Goal: Obtain resource: Download file/media

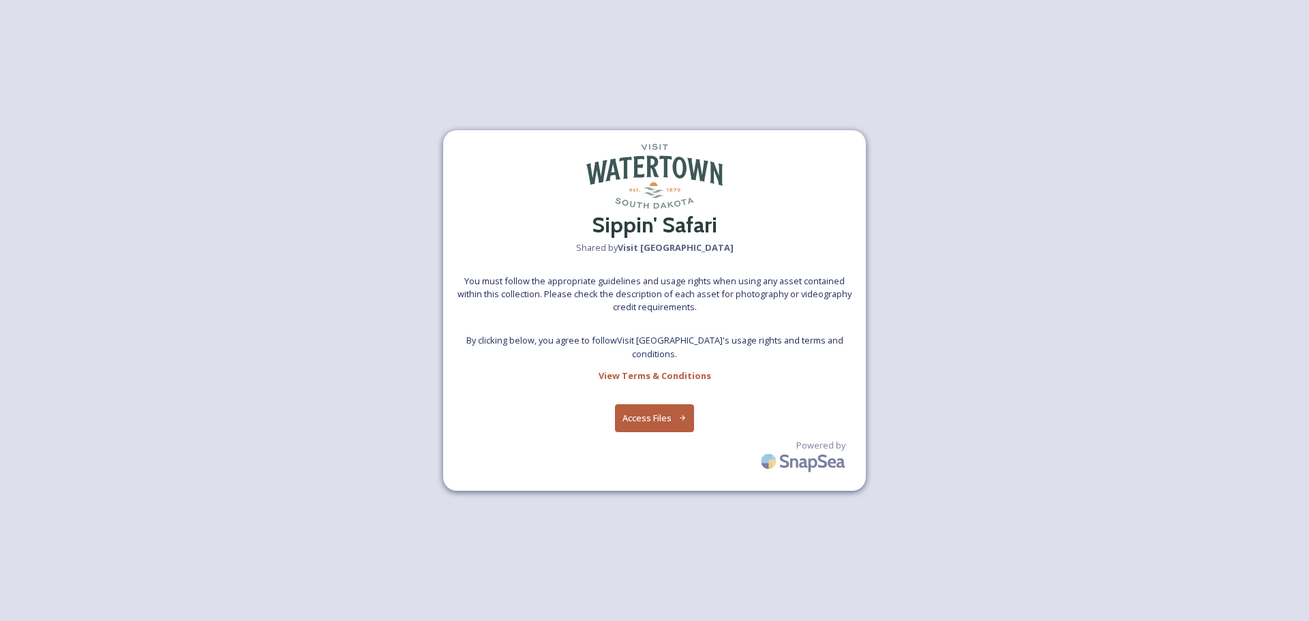
click at [639, 419] on button "Access Files" at bounding box center [655, 418] width 80 height 28
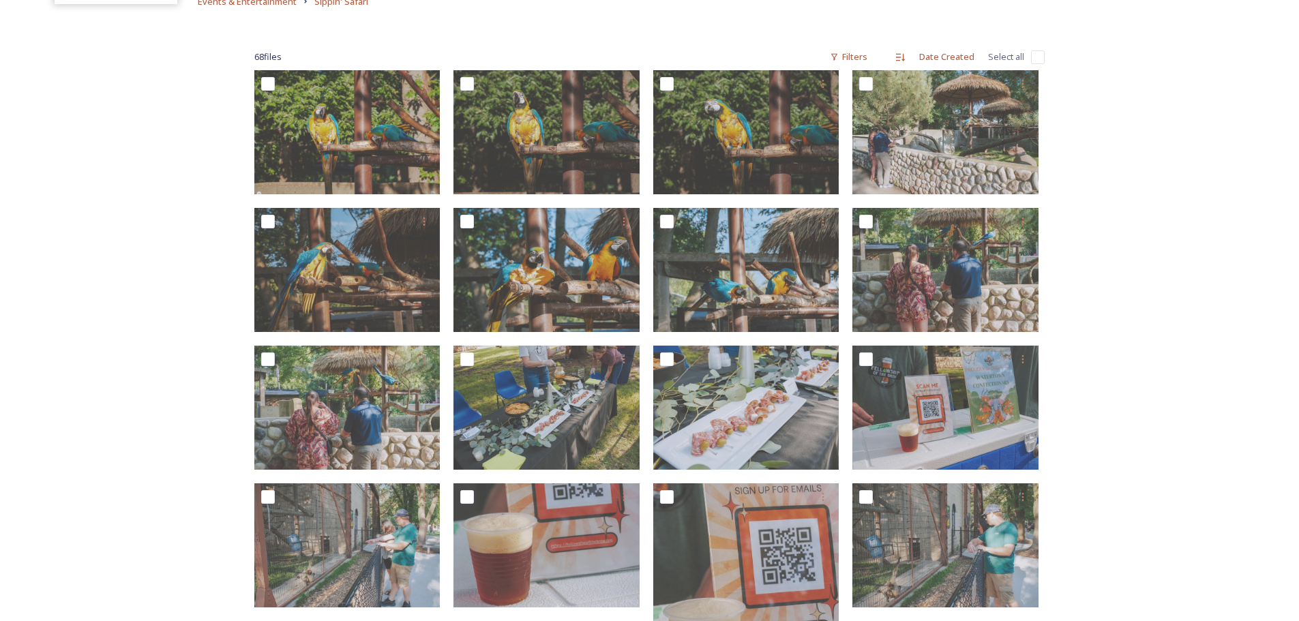
scroll to position [205, 0]
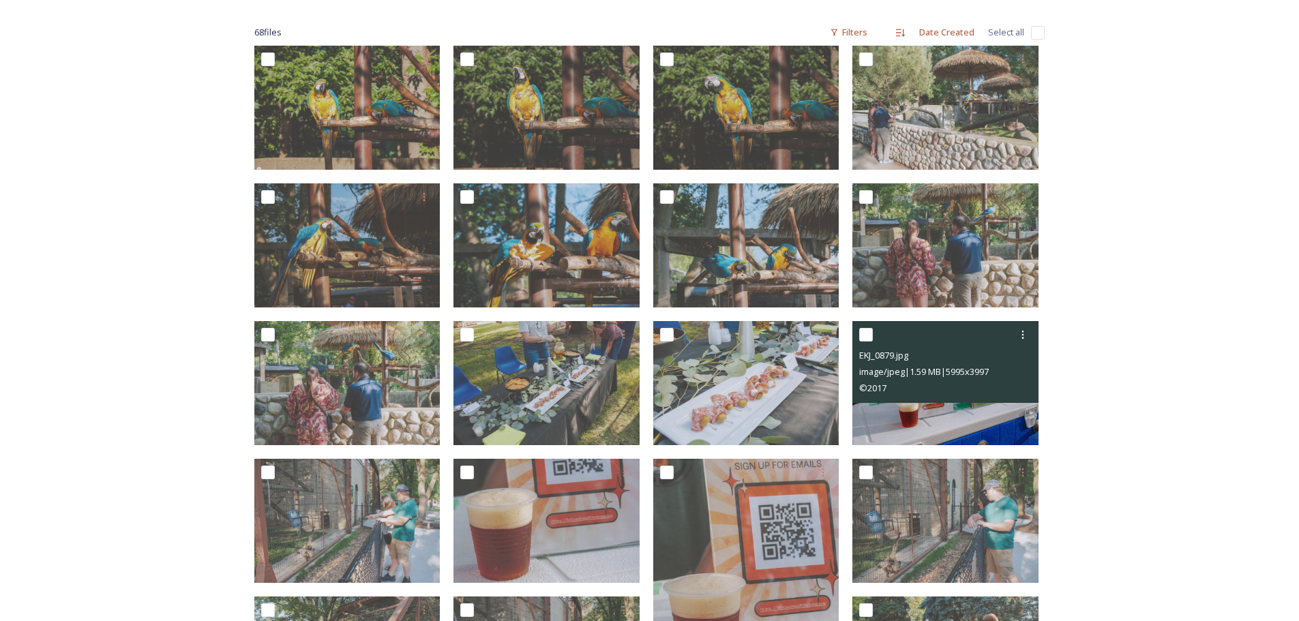
click at [868, 341] on input "checkbox" at bounding box center [866, 335] width 14 height 14
checkbox input "true"
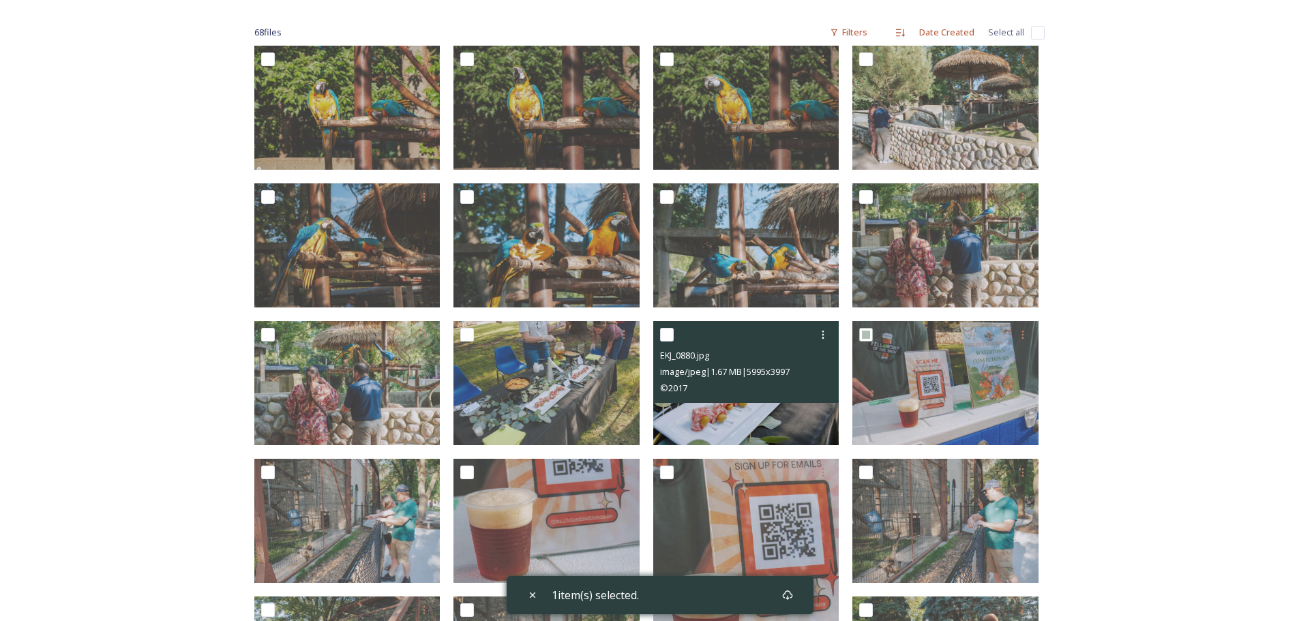
click at [665, 336] on input "checkbox" at bounding box center [667, 335] width 14 height 14
checkbox input "true"
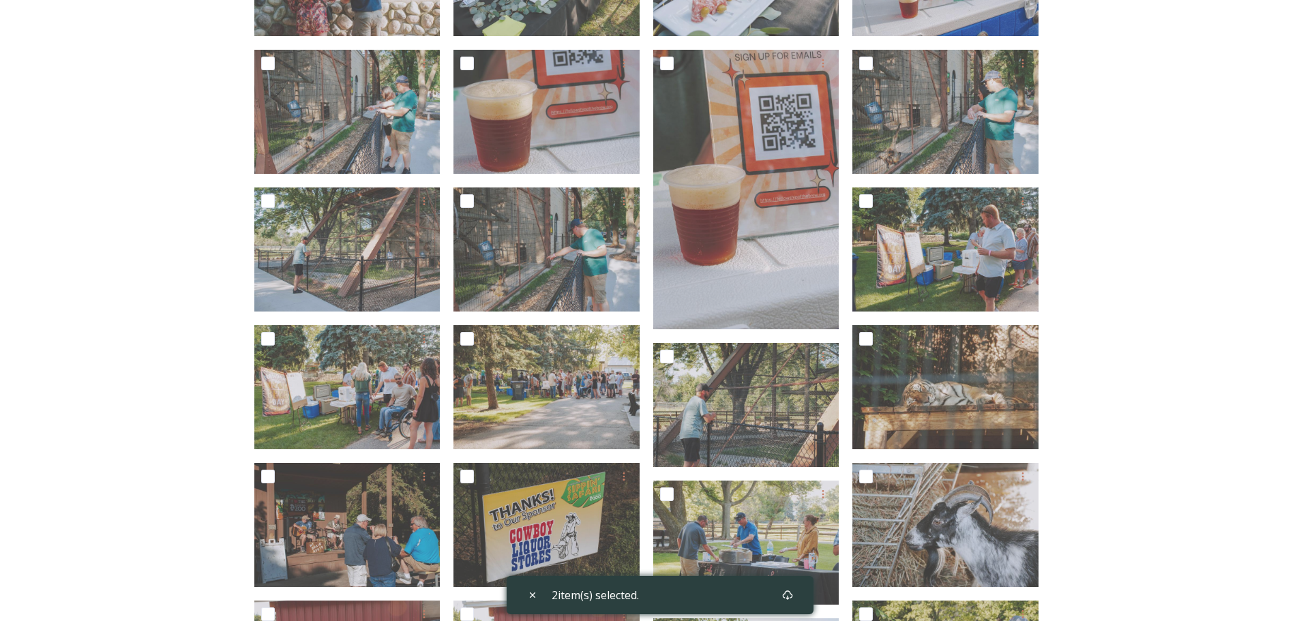
scroll to position [682, 0]
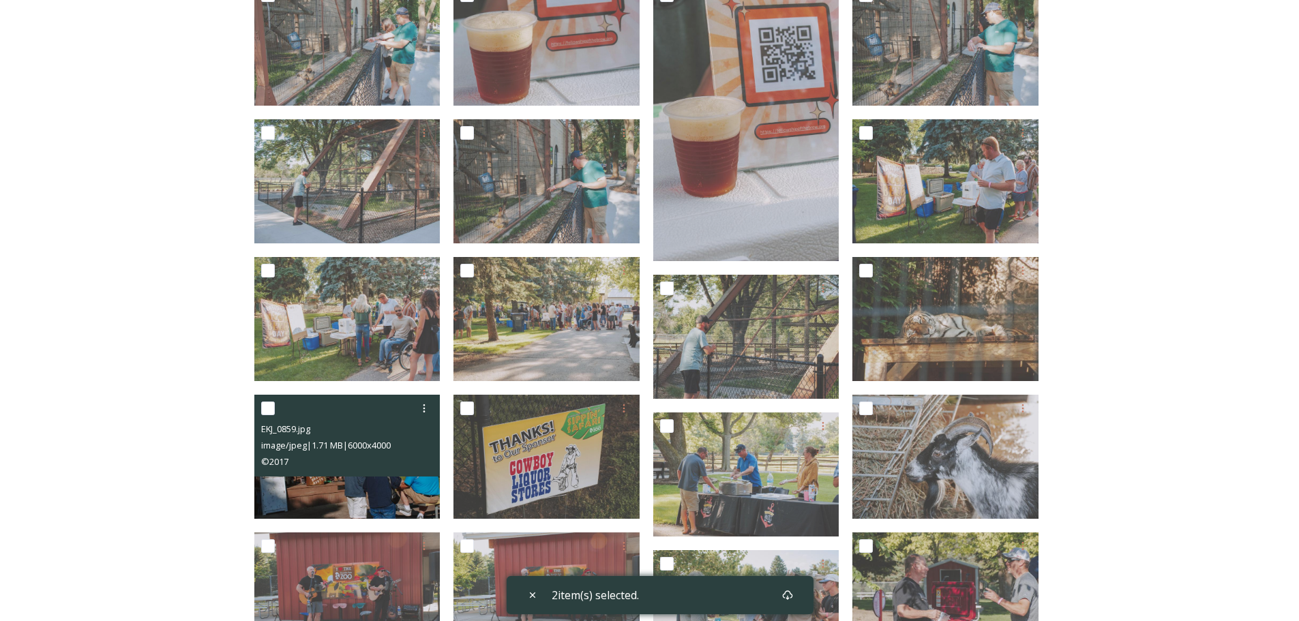
click at [265, 415] on div at bounding box center [349, 408] width 176 height 25
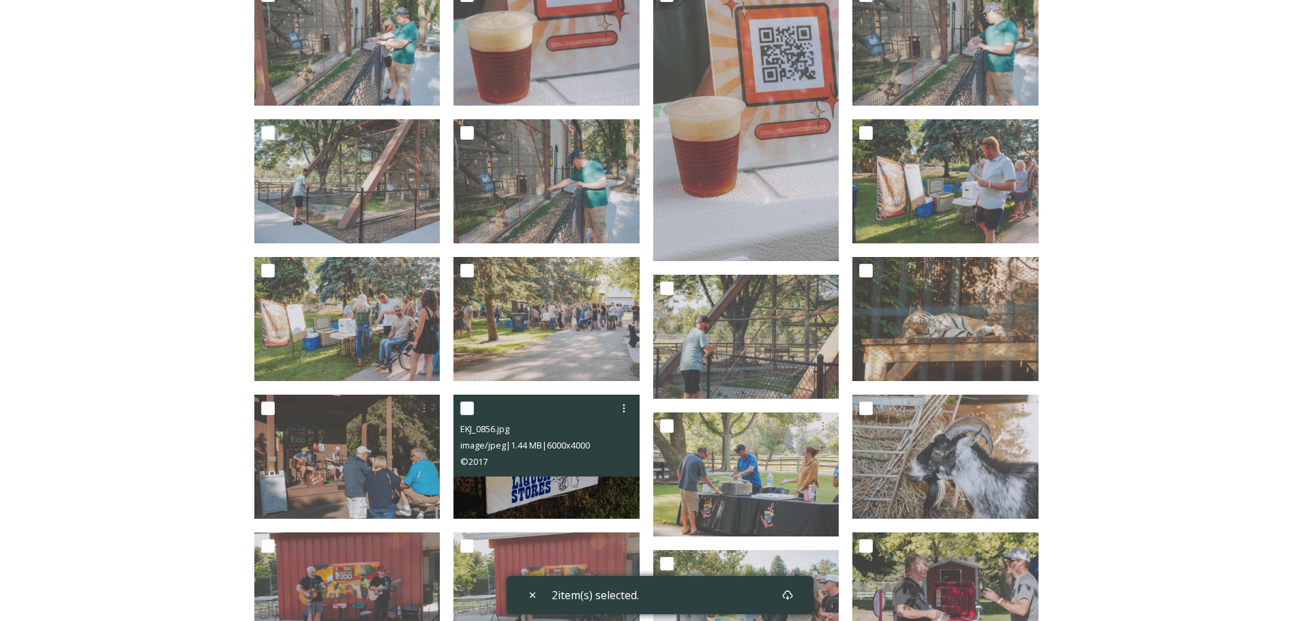
click at [467, 411] on input "checkbox" at bounding box center [467, 409] width 14 height 14
click at [468, 405] on input "checkbox" at bounding box center [467, 409] width 14 height 14
click at [462, 406] on input "checkbox" at bounding box center [467, 409] width 14 height 14
checkbox input "true"
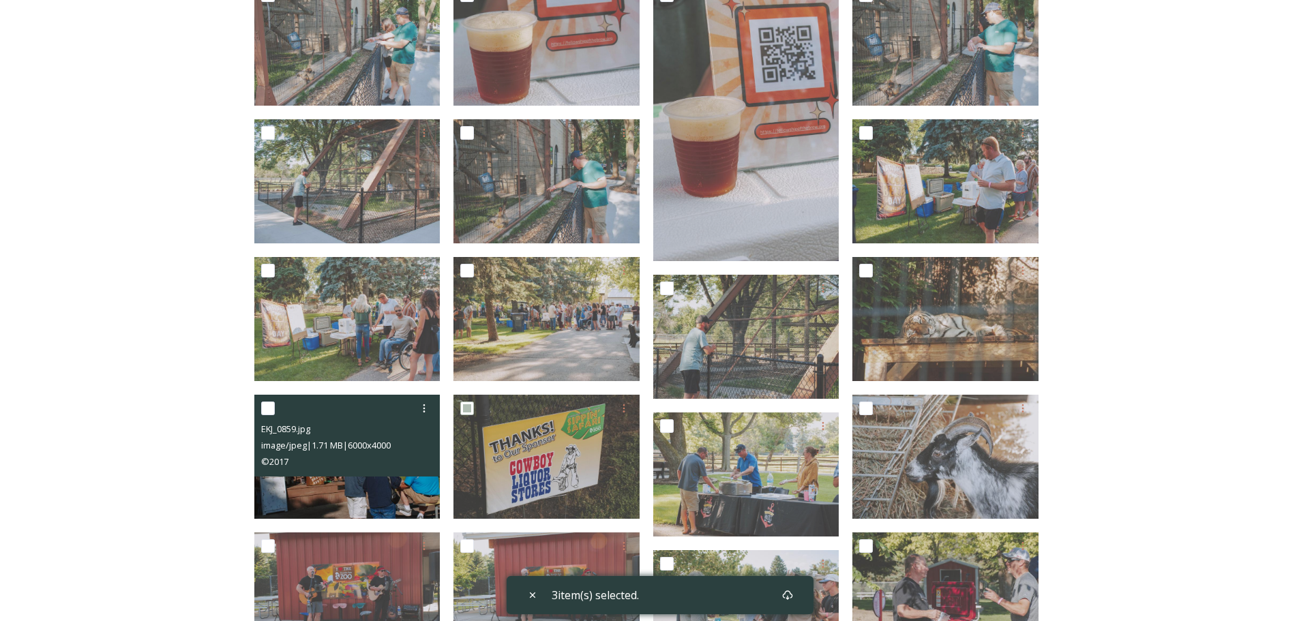
click at [266, 404] on input "checkbox" at bounding box center [268, 409] width 14 height 14
checkbox input "true"
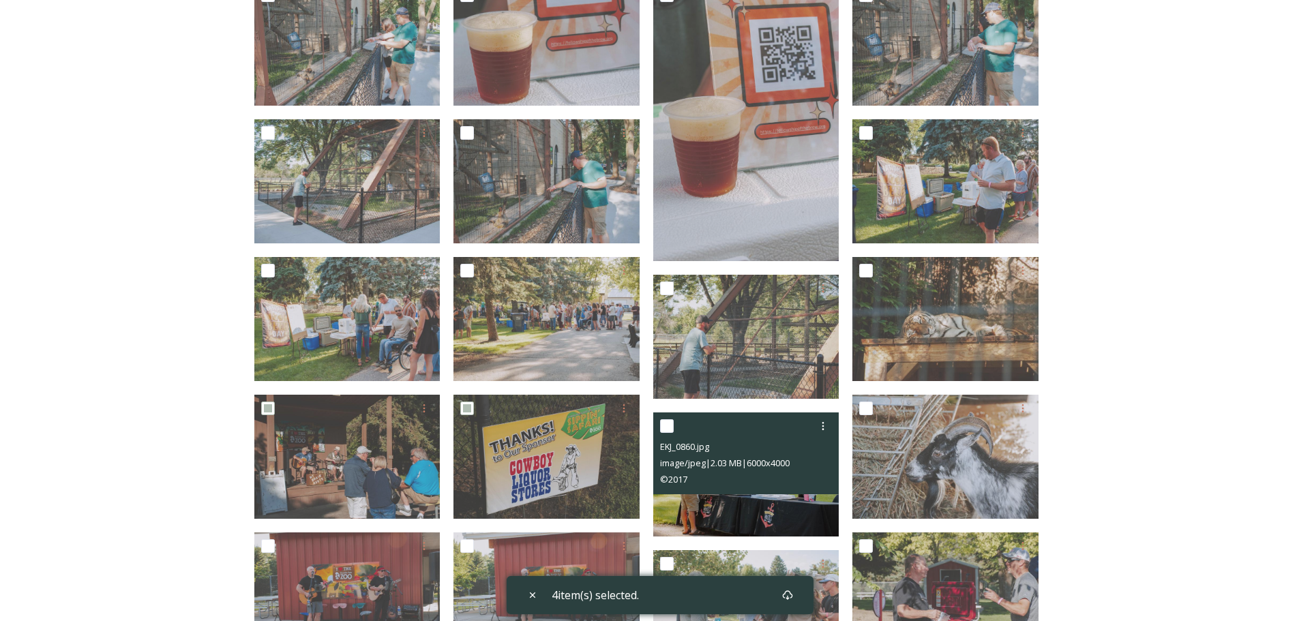
click at [667, 426] on input "checkbox" at bounding box center [667, 426] width 14 height 14
checkbox input "true"
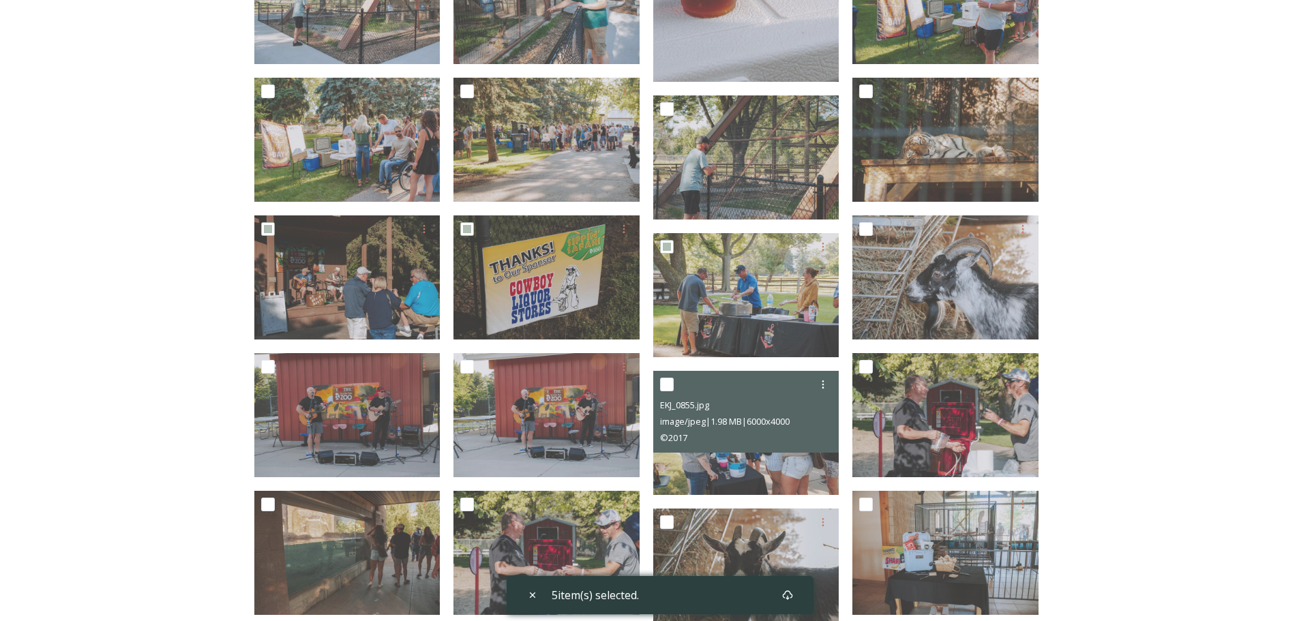
scroll to position [887, 0]
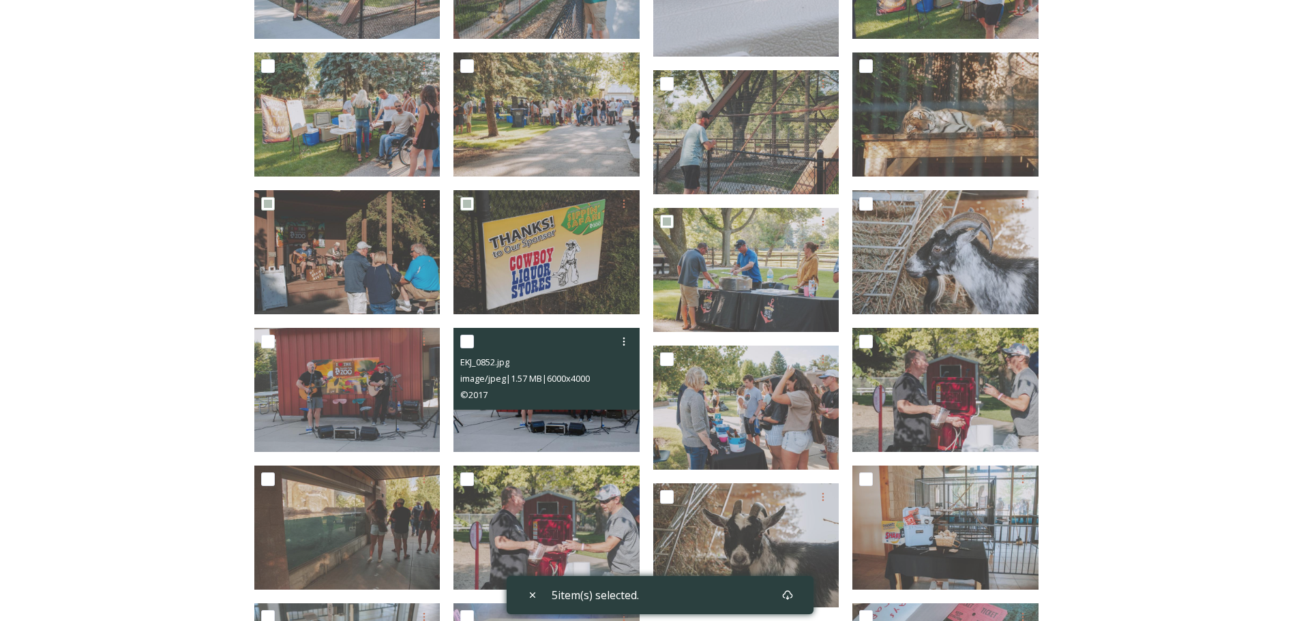
click at [465, 346] on input "checkbox" at bounding box center [467, 342] width 14 height 14
checkbox input "true"
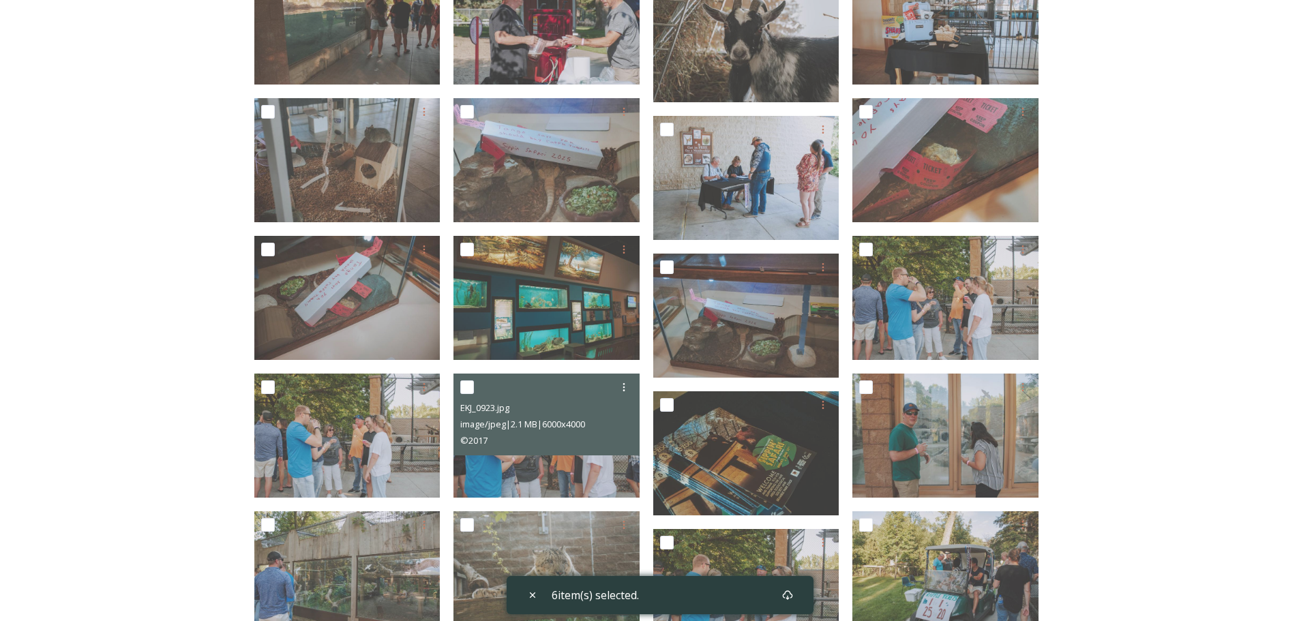
scroll to position [1432, 0]
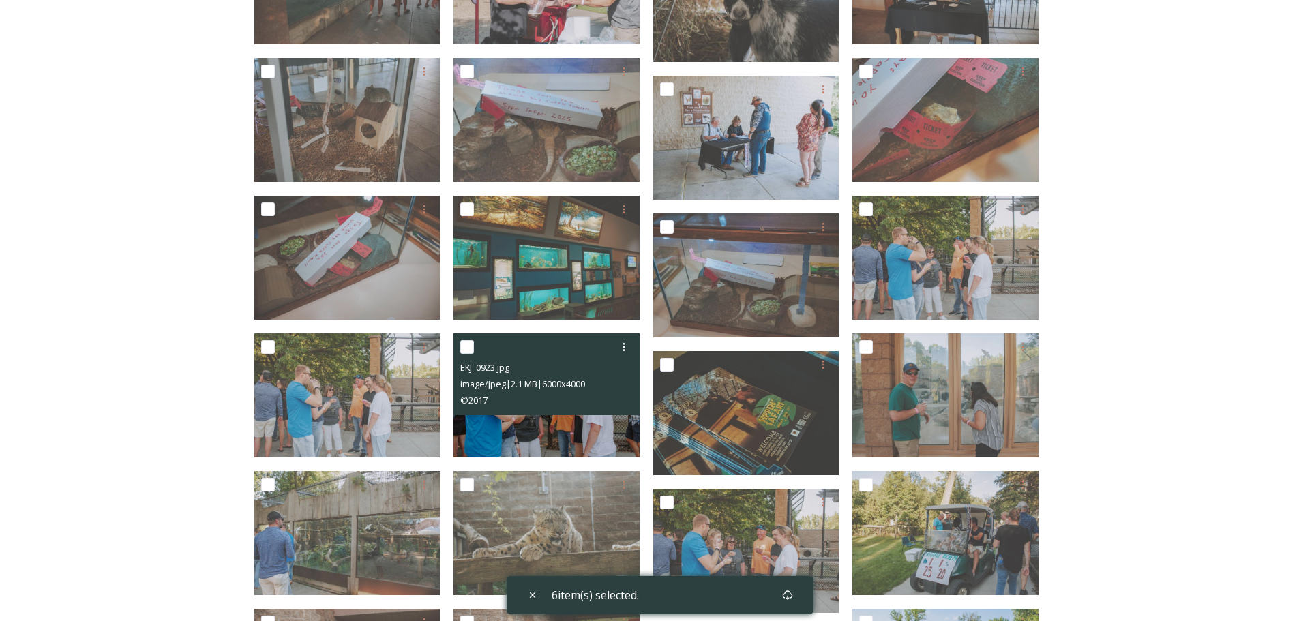
click at [468, 345] on input "checkbox" at bounding box center [467, 347] width 14 height 14
checkbox input "true"
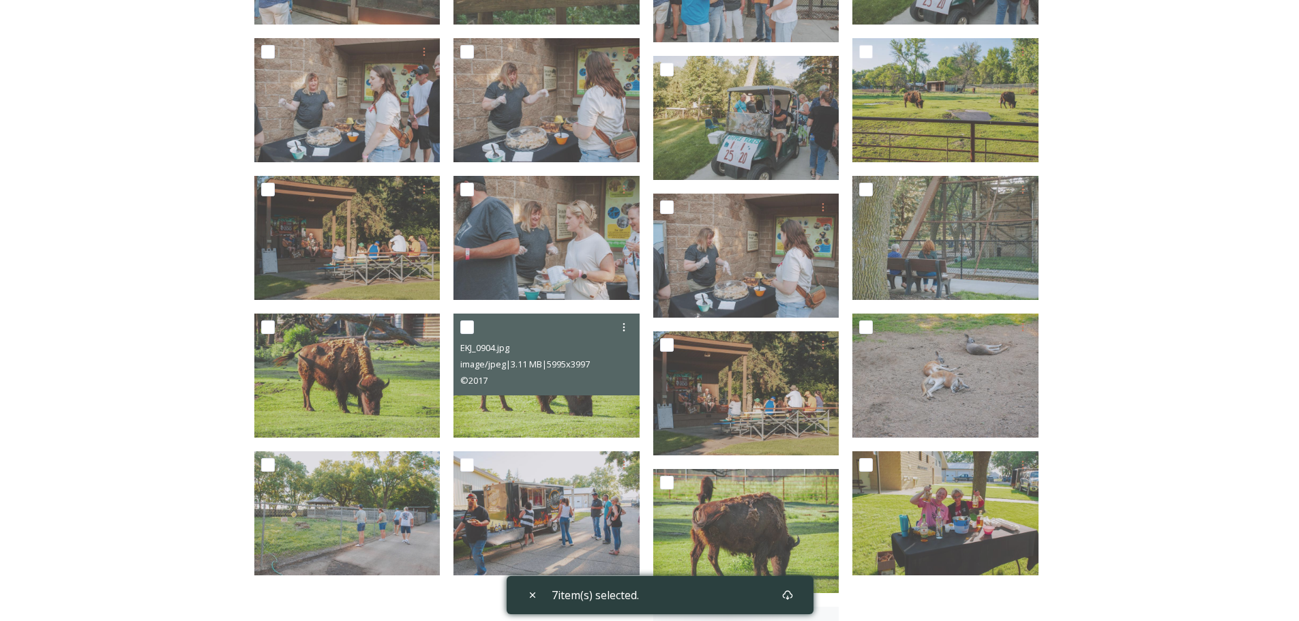
scroll to position [2046, 0]
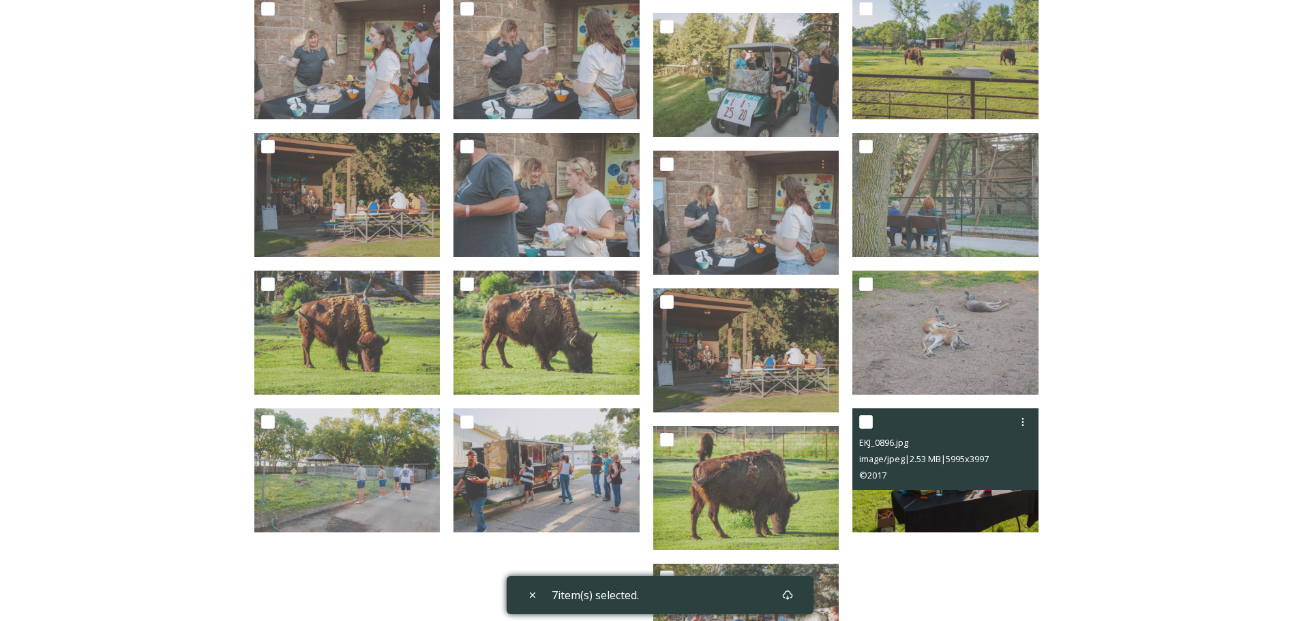
click at [863, 426] on input "checkbox" at bounding box center [866, 422] width 14 height 14
checkbox input "true"
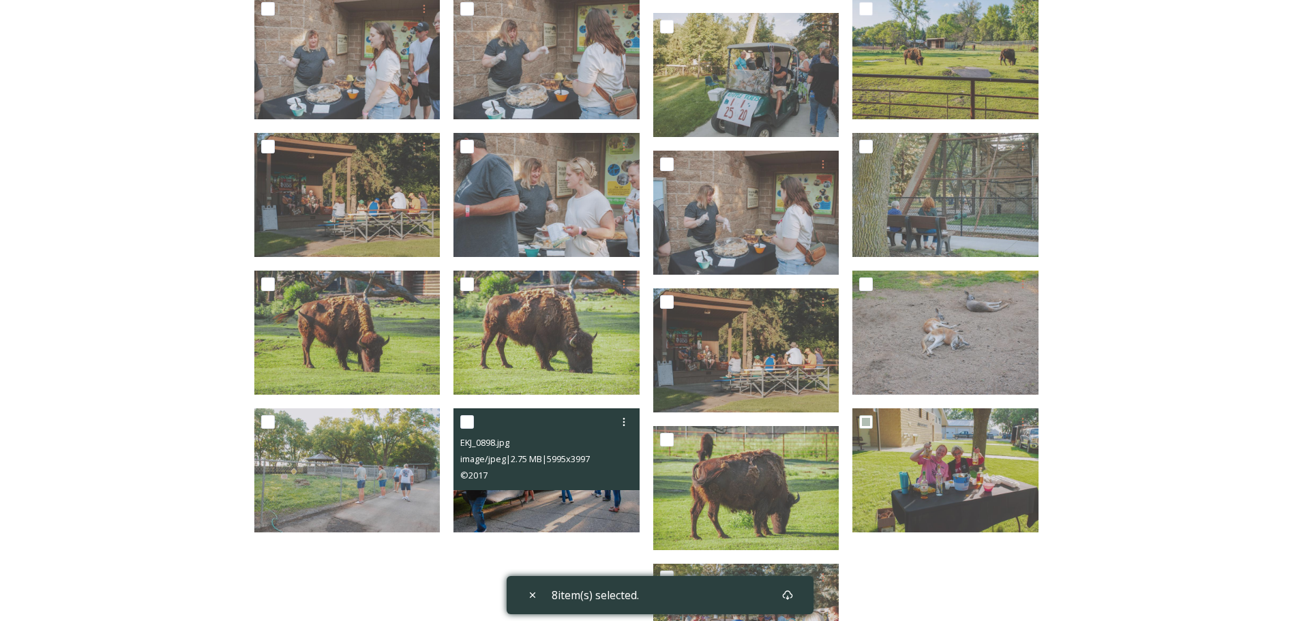
click at [470, 421] on input "checkbox" at bounding box center [467, 422] width 14 height 14
checkbox input "true"
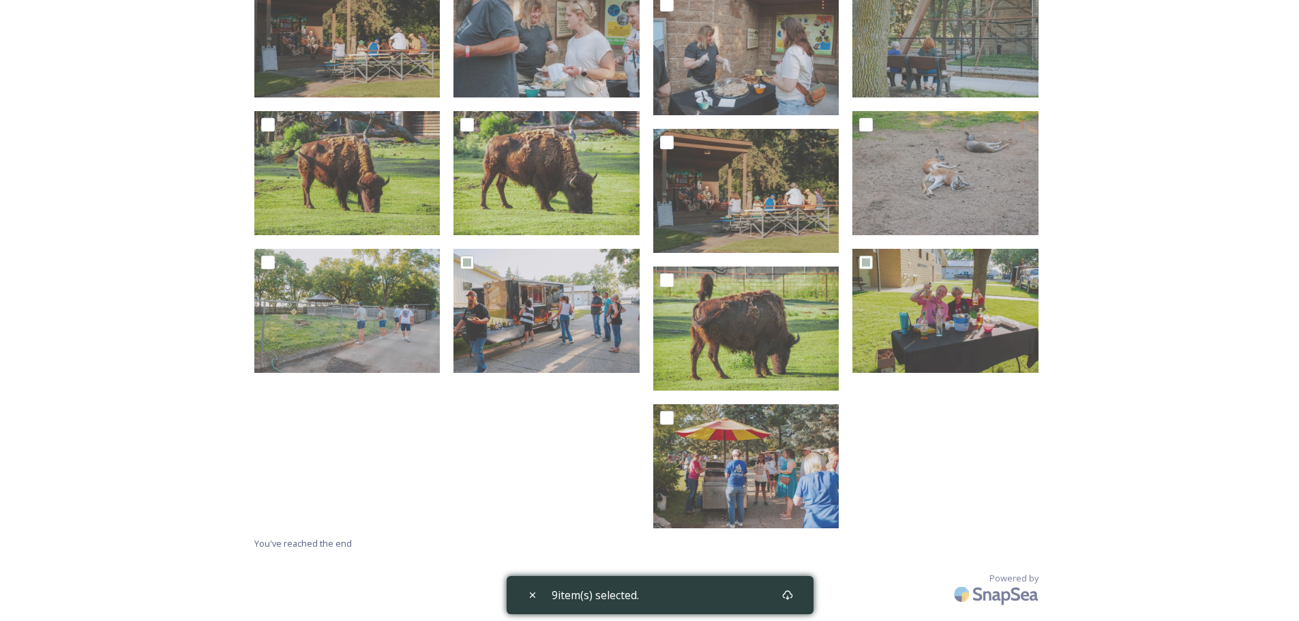
scroll to position [2208, 0]
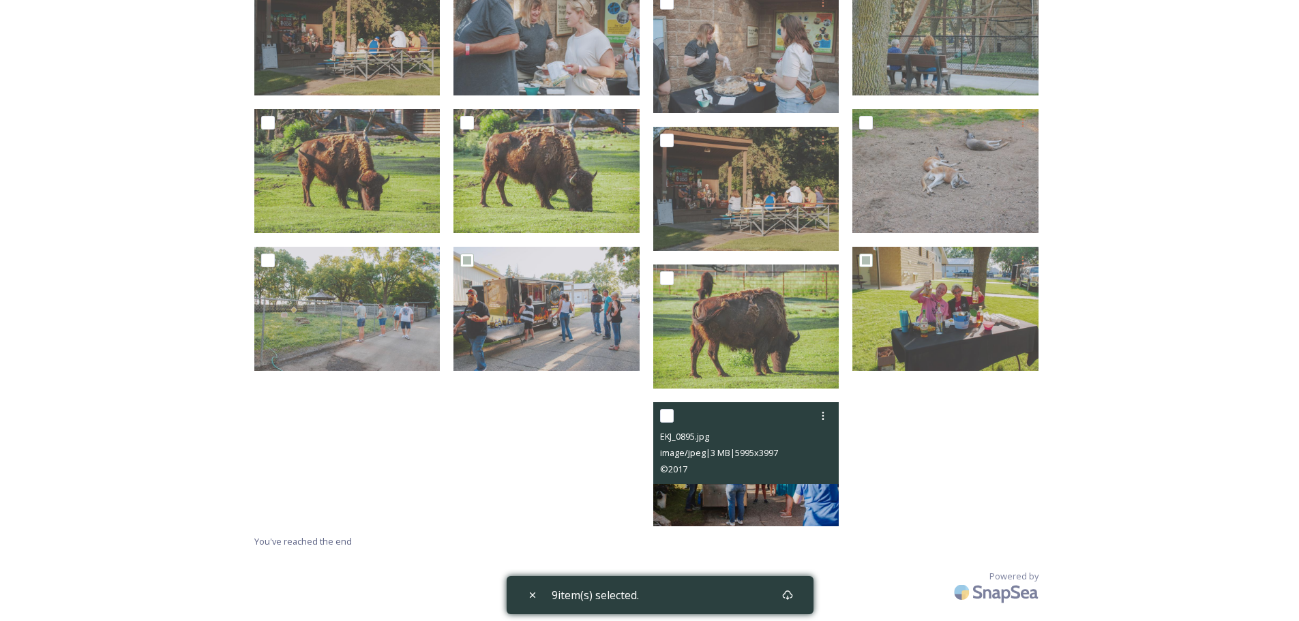
click at [668, 421] on input "checkbox" at bounding box center [667, 416] width 14 height 14
checkbox input "true"
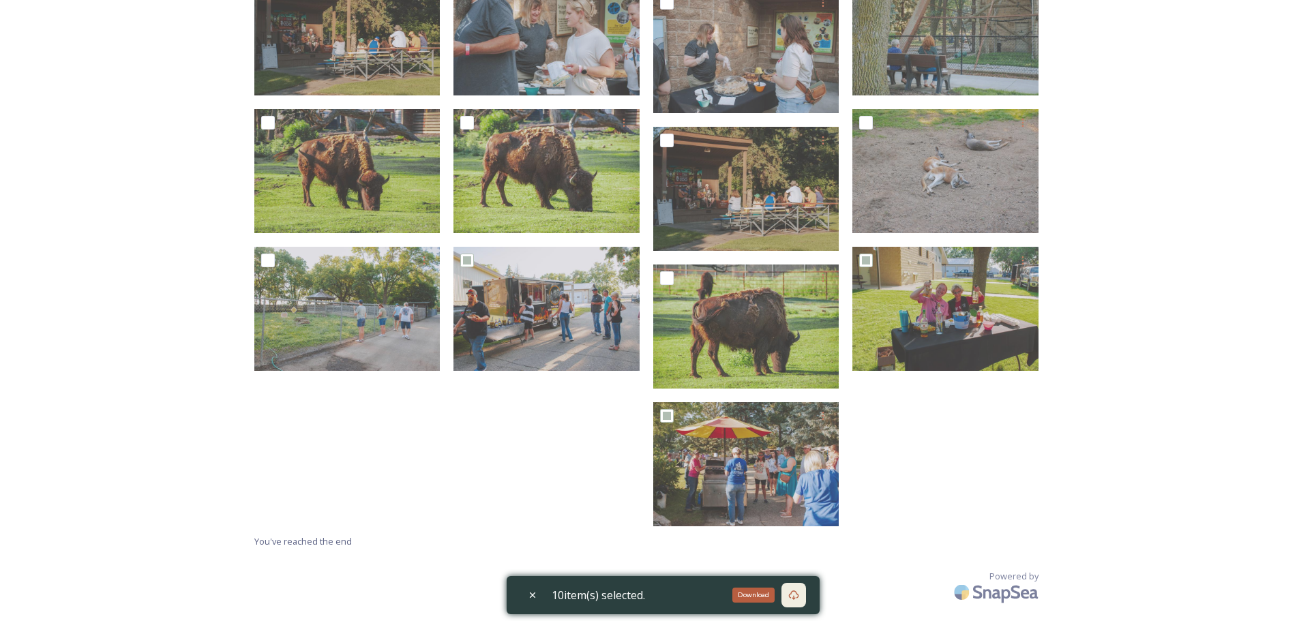
click at [799, 590] on icon at bounding box center [793, 595] width 11 height 11
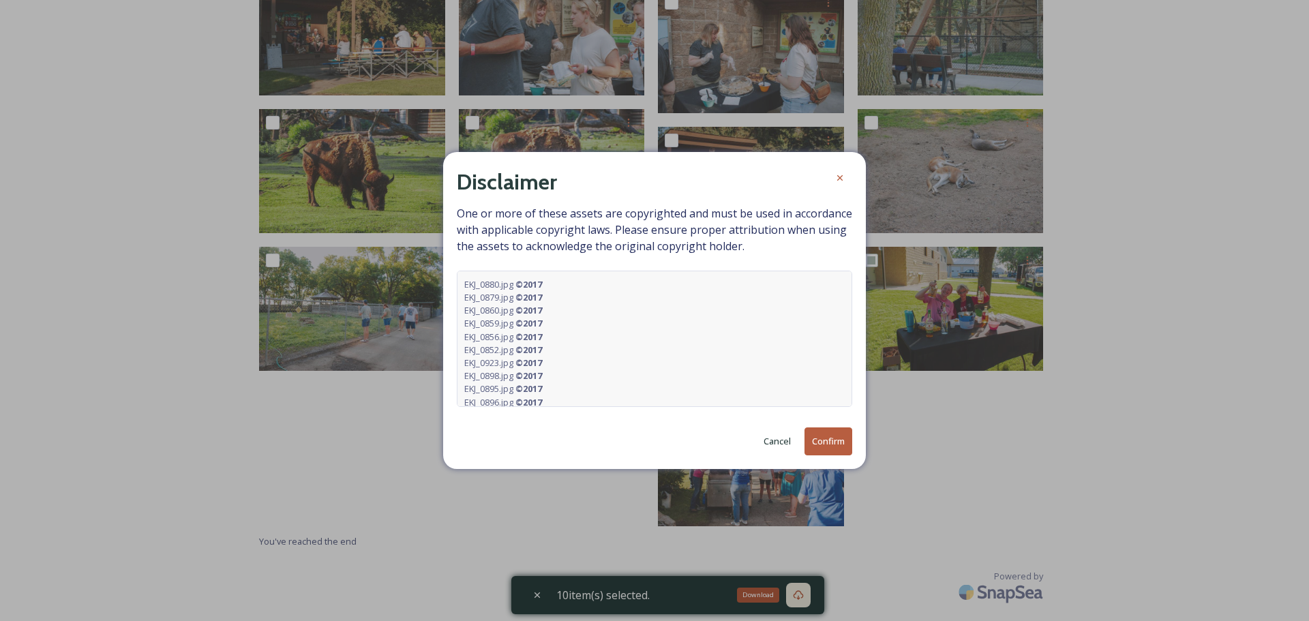
click at [820, 443] on button "Confirm" at bounding box center [829, 442] width 48 height 28
